Goal: Information Seeking & Learning: Learn about a topic

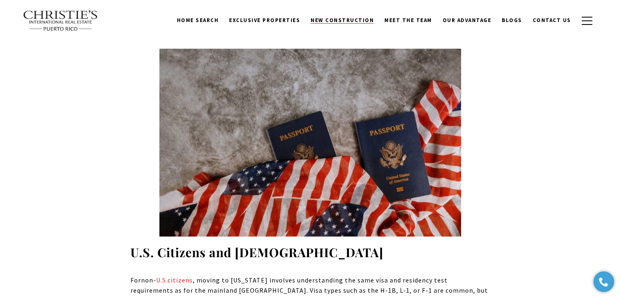
scroll to position [1061, 0]
click at [266, 23] on span "Exclusive Properties" at bounding box center [264, 20] width 71 height 7
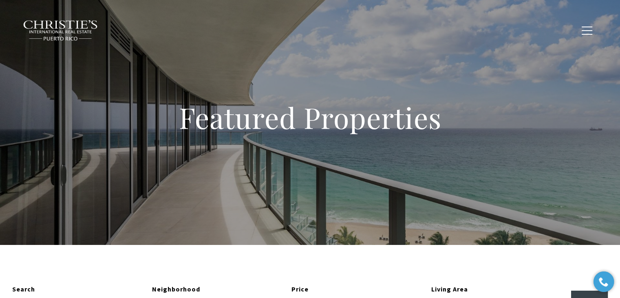
type input "**********"
type input "*********"
click at [510, 33] on span "Blogs" at bounding box center [512, 30] width 20 height 7
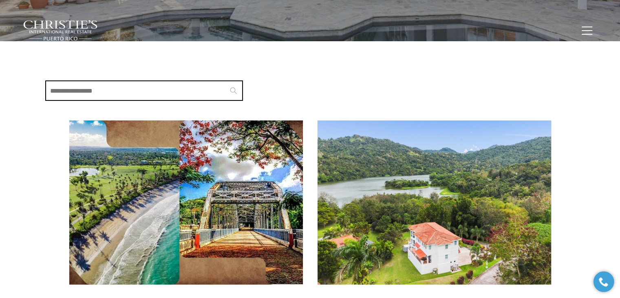
scroll to position [163, 0]
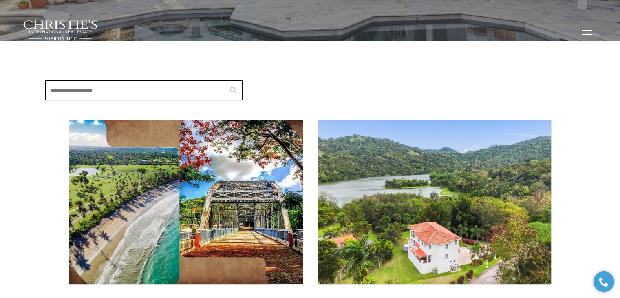
click at [177, 87] on input "Search Blogs" at bounding box center [144, 90] width 198 height 20
type input "*"
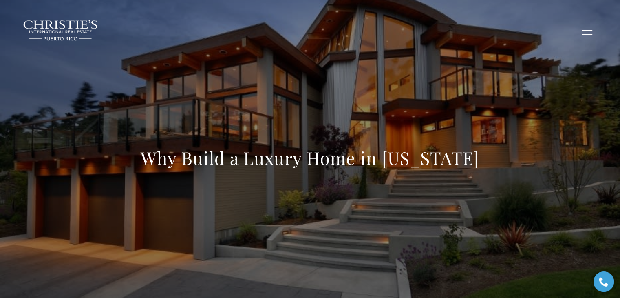
drag, startPoint x: 478, startPoint y: 160, endPoint x: 147, endPoint y: 151, distance: 331.4
click at [147, 151] on div "Why Build a Luxury Home in [US_STATE]" at bounding box center [310, 163] width 571 height 245
copy h1 "Why Build a Luxury Home in [US_STATE]"
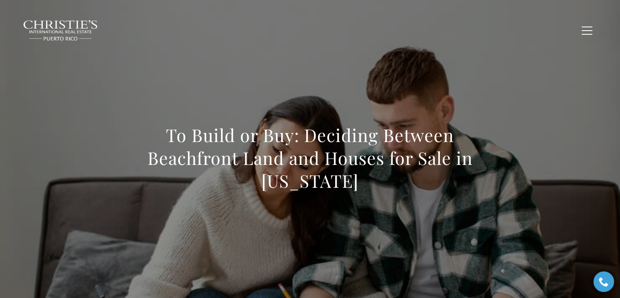
drag, startPoint x: 364, startPoint y: 181, endPoint x: 102, endPoint y: 137, distance: 265.5
click at [102, 137] on div "To Build or Buy: Deciding Between Beachfront Land and Houses for Sale in [US_ST…" at bounding box center [310, 163] width 571 height 245
copy h1 "To Build or Buy: Deciding Between Beachfront Land and Houses for Sale in [US_ST…"
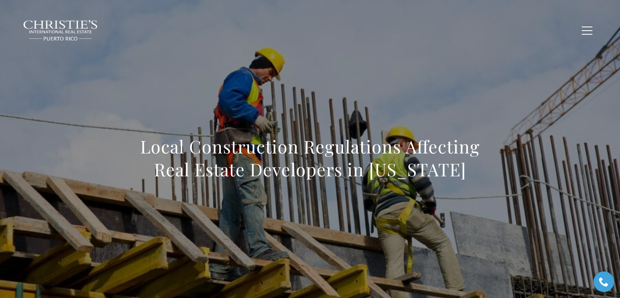
drag, startPoint x: 468, startPoint y: 168, endPoint x: 145, endPoint y: 153, distance: 323.0
click at [145, 153] on h1 "Local Construction Regulations Affecting Real Estate Developers in Puerto Rico" at bounding box center [311, 158] width 360 height 46
copy h1 "Local Construction Regulations Affecting Real Estate Developers in Puerto Rico"
click at [514, 27] on span "Blogs" at bounding box center [512, 30] width 20 height 7
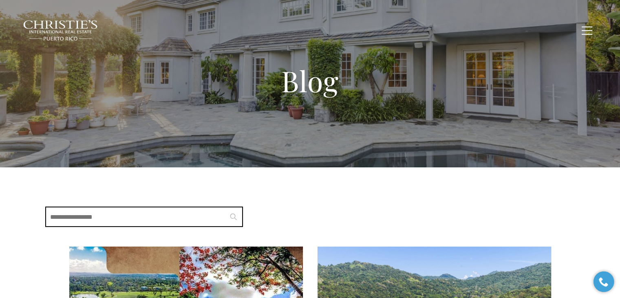
scroll to position [245, 0]
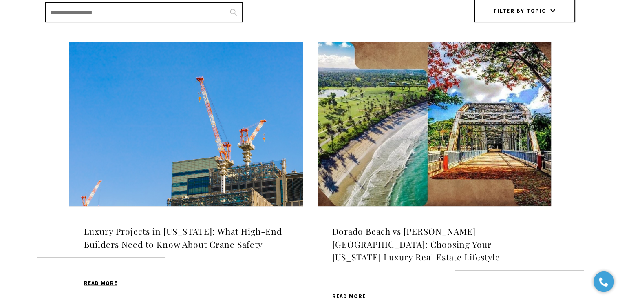
scroll to position [245, 0]
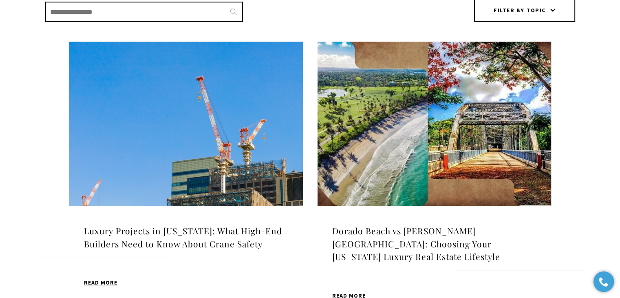
click at [180, 153] on img at bounding box center [186, 124] width 234 height 164
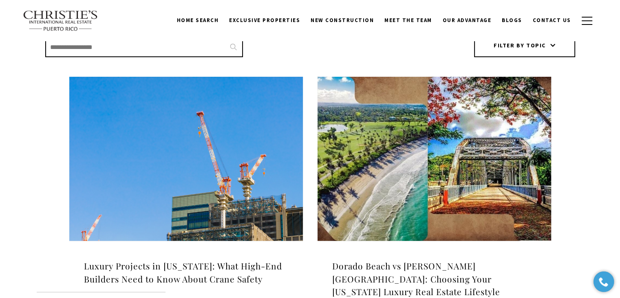
scroll to position [204, 0]
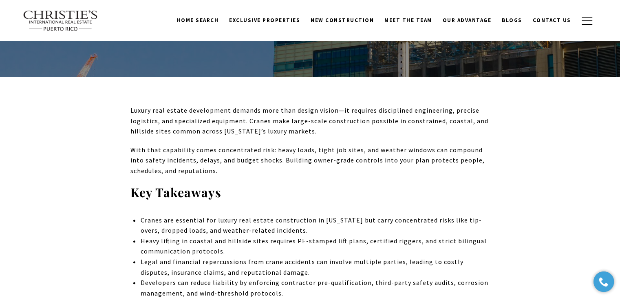
scroll to position [245, 0]
